Goal: Find contact information: Find contact information

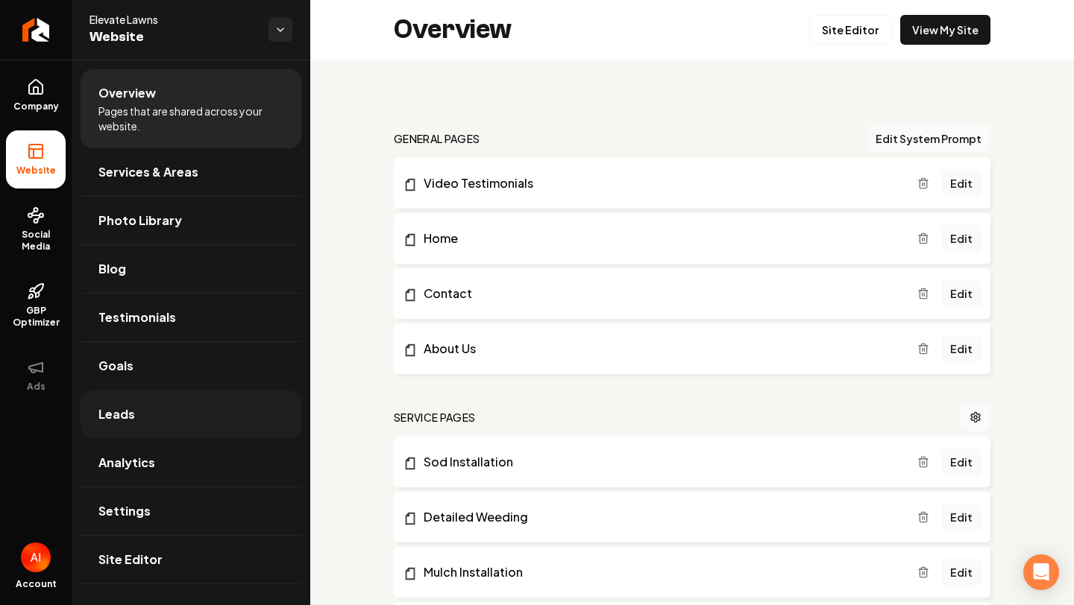
click at [148, 436] on link "Leads" at bounding box center [191, 415] width 221 height 48
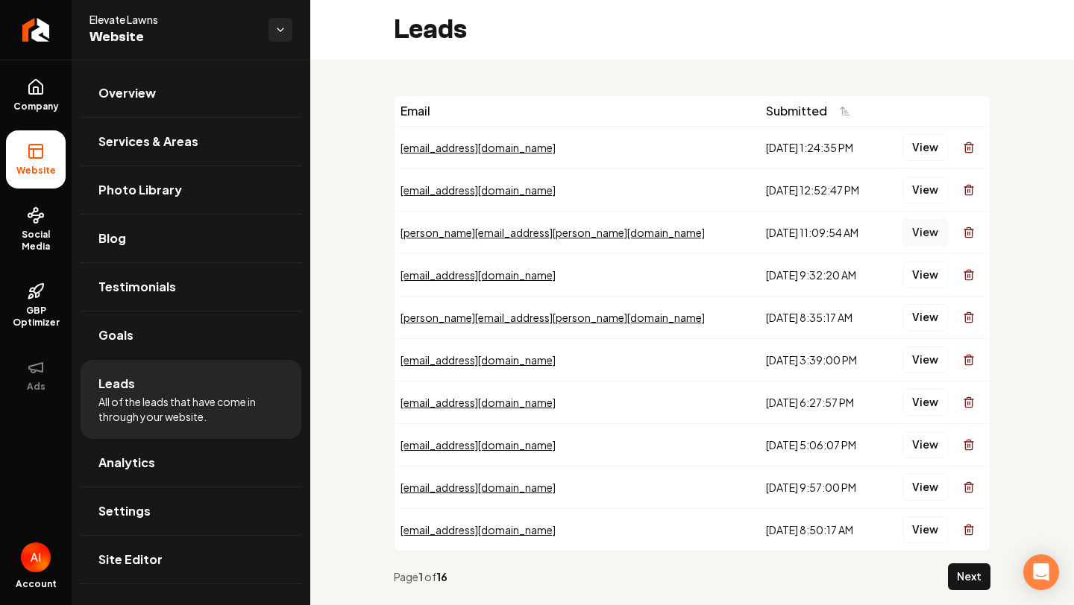
click at [913, 227] on button "View" at bounding box center [924, 232] width 45 height 27
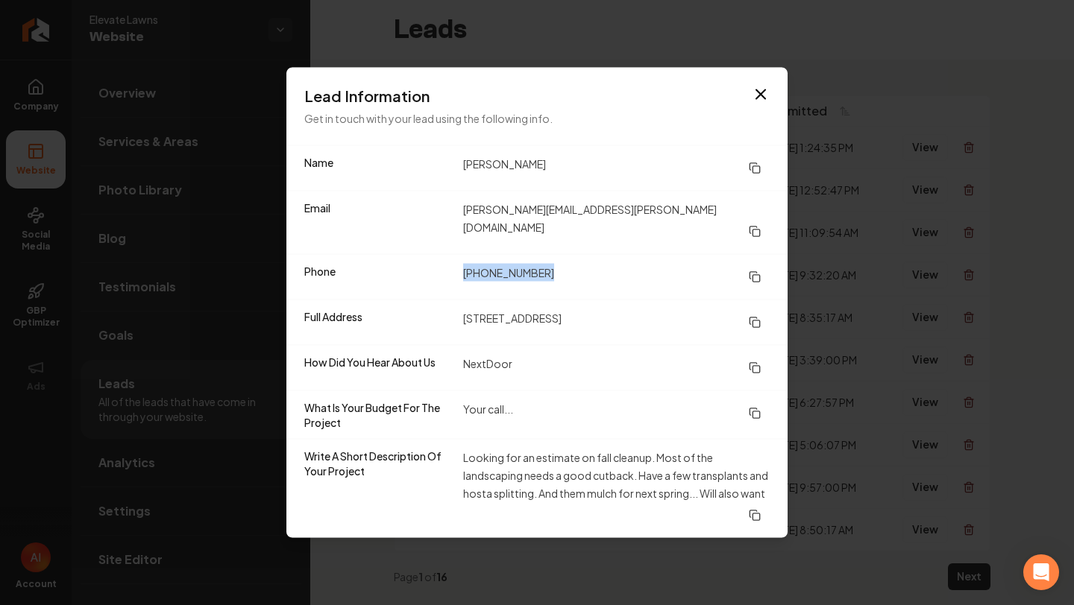
drag, startPoint x: 459, startPoint y: 265, endPoint x: 603, endPoint y: 260, distance: 144.0
click at [590, 262] on div "Phone [PHONE_NUMBER]" at bounding box center [536, 276] width 501 height 45
copy dd "[PHONE_NUMBER]"
drag, startPoint x: 460, startPoint y: 189, endPoint x: 552, endPoint y: 186, distance: 91.8
click at [552, 186] on div "Name [PERSON_NAME]" at bounding box center [536, 168] width 501 height 45
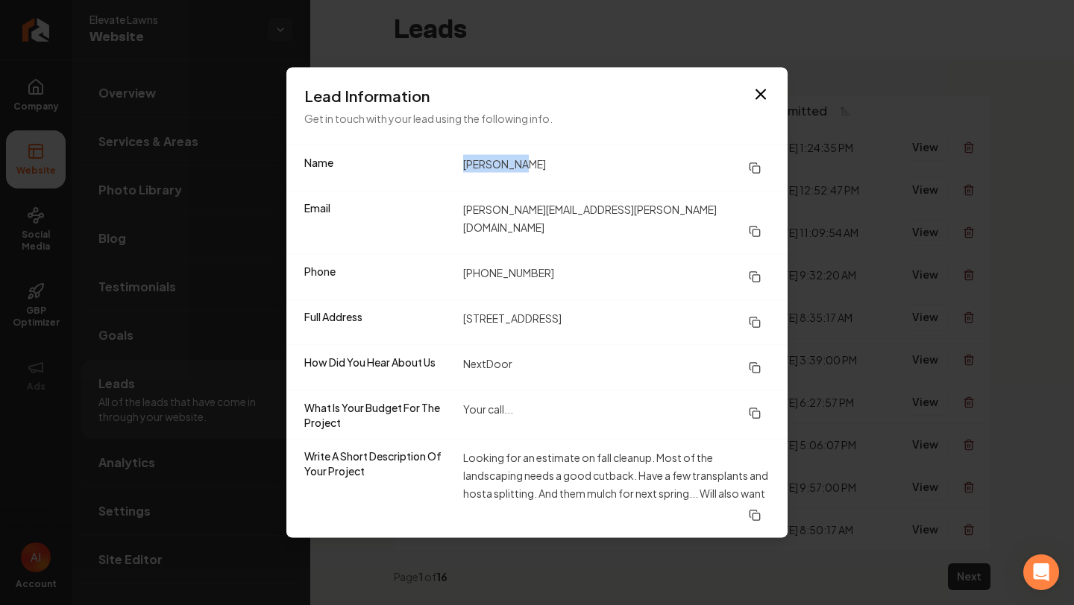
drag, startPoint x: 512, startPoint y: 180, endPoint x: 462, endPoint y: 176, distance: 49.4
click at [462, 176] on div "Name [PERSON_NAME]" at bounding box center [536, 168] width 501 height 45
drag, startPoint x: 462, startPoint y: 176, endPoint x: 567, endPoint y: 175, distance: 104.4
click at [567, 175] on div "Name [PERSON_NAME]" at bounding box center [536, 168] width 501 height 45
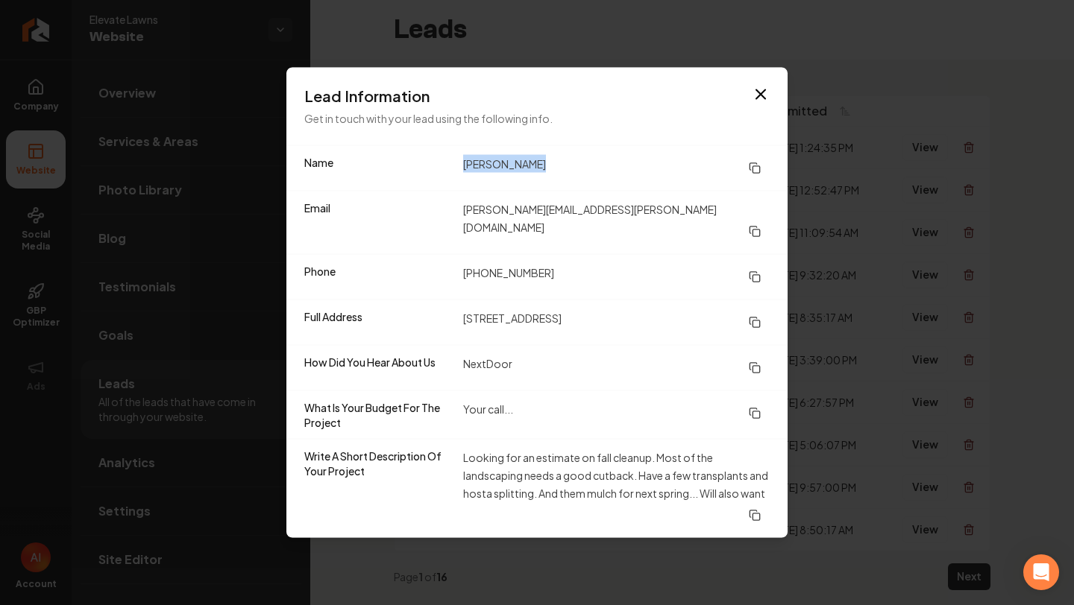
drag, startPoint x: 454, startPoint y: 318, endPoint x: 626, endPoint y: 317, distance: 171.5
click at [625, 319] on div "Full Address [STREET_ADDRESS]" at bounding box center [536, 322] width 501 height 45
copy div "[STREET_ADDRESS]"
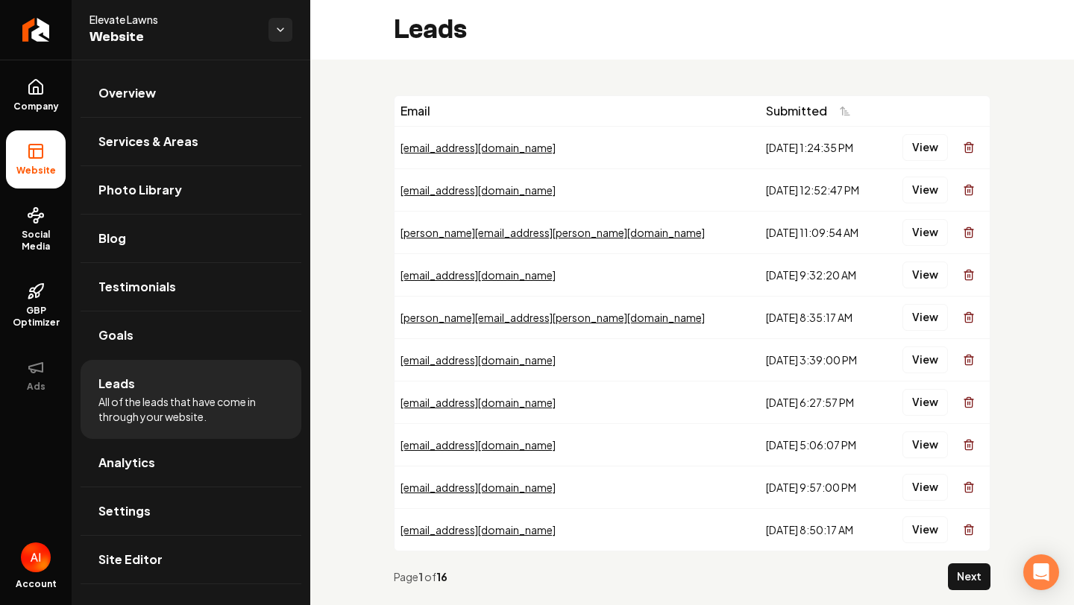
click at [471, 58] on div "Leads" at bounding box center [692, 30] width 764 height 60
